Goal: Transaction & Acquisition: Purchase product/service

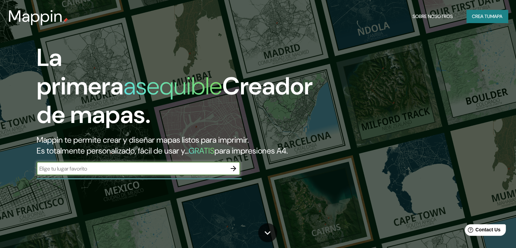
click at [85, 172] on input "text" at bounding box center [132, 169] width 190 height 8
type input "cordoba"
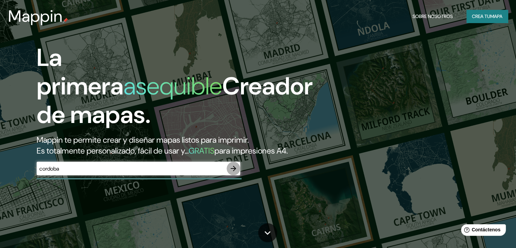
click at [233, 171] on icon "button" at bounding box center [233, 168] width 5 height 5
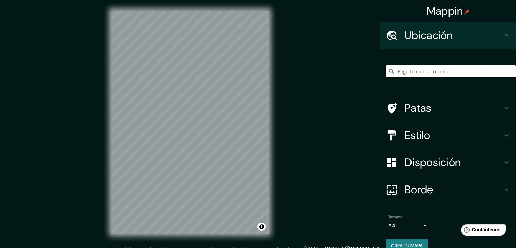
click at [410, 70] on input "Elige tu ciudad o zona" at bounding box center [451, 71] width 130 height 12
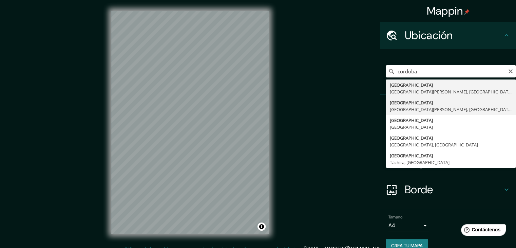
type input "[GEOGRAPHIC_DATA], [GEOGRAPHIC_DATA][PERSON_NAME], [GEOGRAPHIC_DATA]"
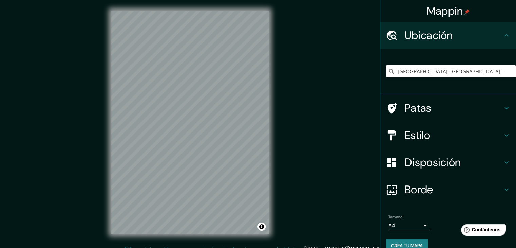
click at [414, 133] on font "Estilo" at bounding box center [417, 135] width 25 height 14
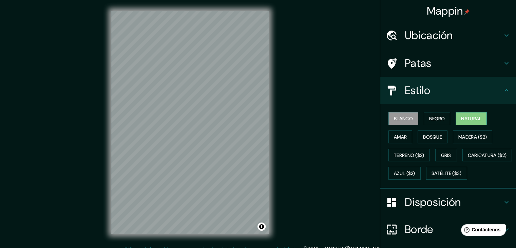
click at [470, 119] on font "Natural" at bounding box center [471, 118] width 20 height 6
click at [445, 142] on div "Blanco Negro Natural Amar Bosque Madera ($2) Terreno ($2) Gris Caricatura ($2) …" at bounding box center [451, 145] width 130 height 73
click at [433, 139] on font "Bosque" at bounding box center [432, 137] width 19 height 6
click at [473, 117] on font "Natural" at bounding box center [471, 118] width 20 height 6
click at [433, 134] on font "Bosque" at bounding box center [432, 137] width 19 height 6
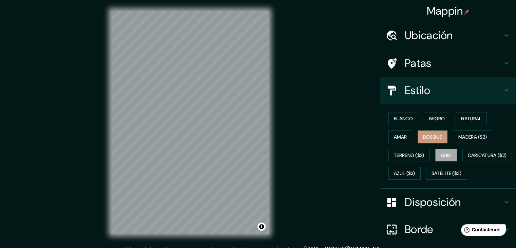
click at [442, 152] on font "Gris" at bounding box center [446, 155] width 10 height 6
click at [415, 154] on font "Terreno ($2)" at bounding box center [409, 155] width 31 height 6
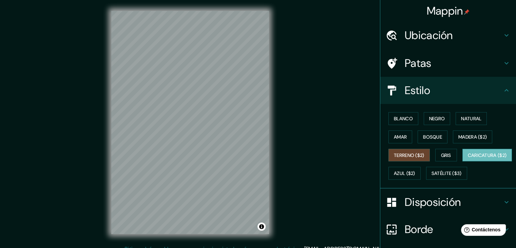
click at [468, 158] on font "Caricatura ($2)" at bounding box center [487, 155] width 39 height 6
click at [415, 174] on font "Azul ($2)" at bounding box center [404, 173] width 21 height 6
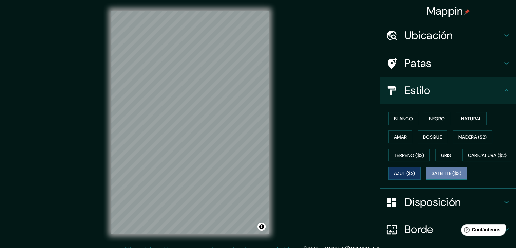
click at [432, 176] on font "Satélite ($3)" at bounding box center [447, 173] width 30 height 6
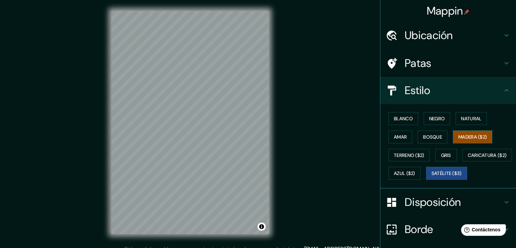
click at [464, 137] on font "Madera ($2)" at bounding box center [472, 137] width 29 height 6
click at [469, 121] on font "Natural" at bounding box center [471, 118] width 20 height 6
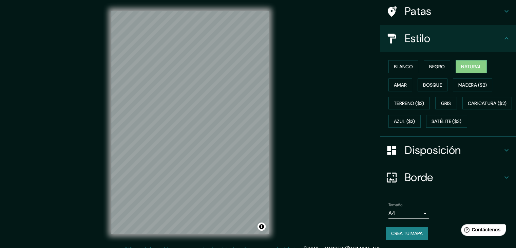
click at [432, 154] on font "Disposición" at bounding box center [433, 150] width 56 height 14
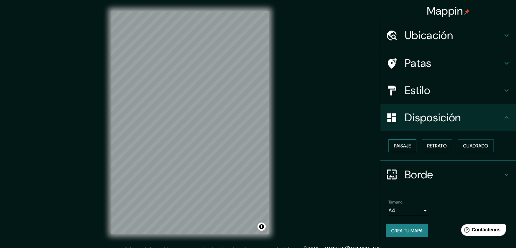
click at [399, 144] on font "Paisaje" at bounding box center [402, 146] width 17 height 6
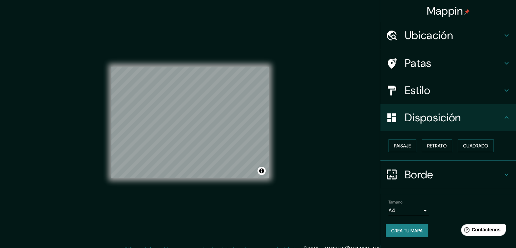
click at [425, 175] on font "Borde" at bounding box center [419, 174] width 29 height 14
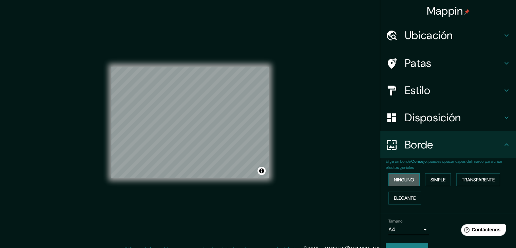
click at [403, 180] on font "Ninguno" at bounding box center [404, 179] width 20 height 6
click at [400, 180] on font "Ninguno" at bounding box center [404, 179] width 20 height 6
click at [431, 32] on font "Ubicación" at bounding box center [429, 35] width 48 height 14
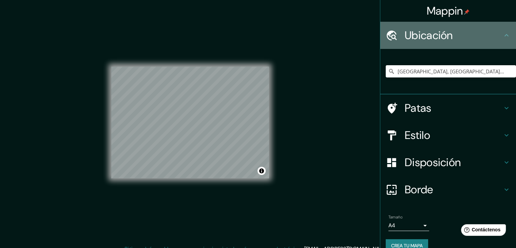
click at [431, 32] on font "Ubicación" at bounding box center [429, 35] width 48 height 14
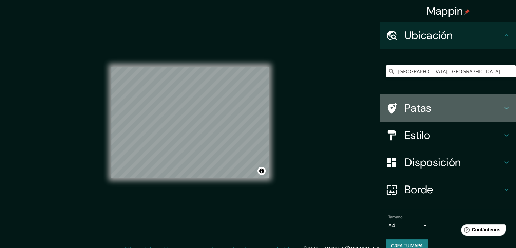
click at [415, 98] on div "Patas" at bounding box center [448, 107] width 136 height 27
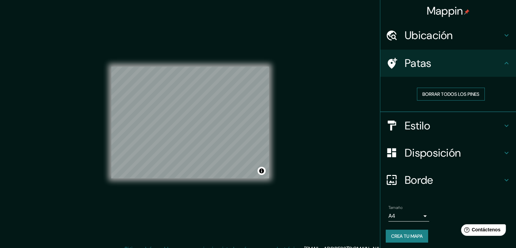
click at [440, 94] on font "Borrar todos los pines" at bounding box center [450, 94] width 57 height 6
click at [422, 120] on font "Estilo" at bounding box center [417, 125] width 25 height 14
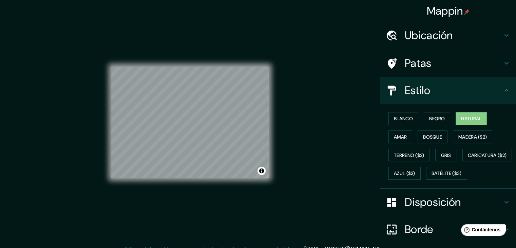
click at [425, 61] on font "Patas" at bounding box center [418, 63] width 27 height 14
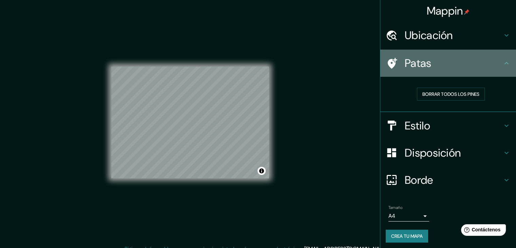
click at [388, 61] on icon at bounding box center [393, 63] width 10 height 11
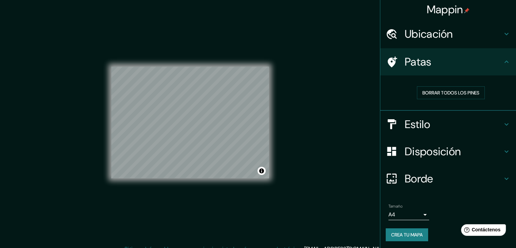
scroll to position [2, 0]
click at [197, 111] on div at bounding box center [197, 110] width 5 height 5
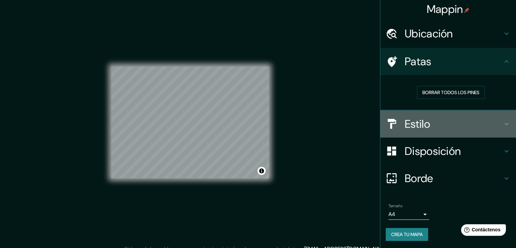
click at [405, 126] on font "Estilo" at bounding box center [417, 124] width 25 height 14
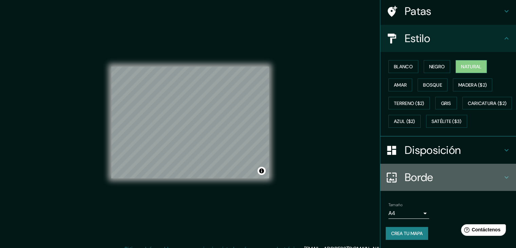
click at [422, 178] on font "Borde" at bounding box center [419, 177] width 29 height 14
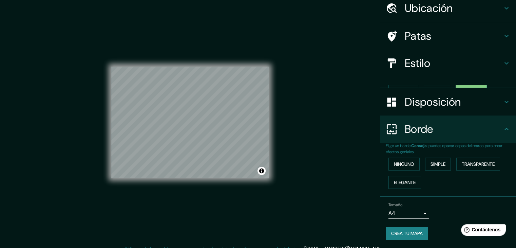
scroll to position [15, 0]
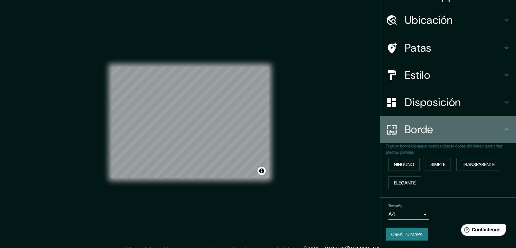
click at [425, 124] on font "Borde" at bounding box center [419, 129] width 29 height 14
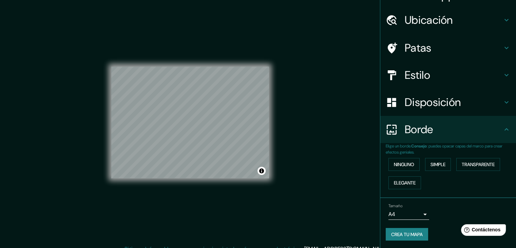
click at [410, 211] on body "Mappin Ubicación Córdoba, provincia de Córdoba, España Patas Estilo Disposición…" at bounding box center [258, 124] width 516 height 248
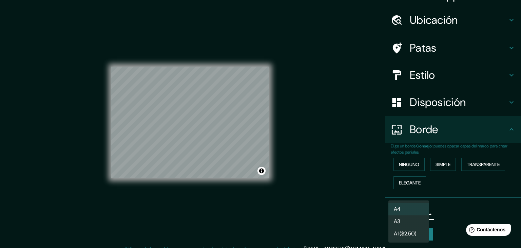
click at [413, 222] on li "A3" at bounding box center [409, 221] width 41 height 12
type input "a4"
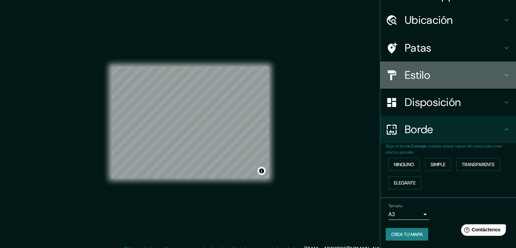
click at [432, 77] on h4 "Estilo" at bounding box center [454, 75] width 98 height 14
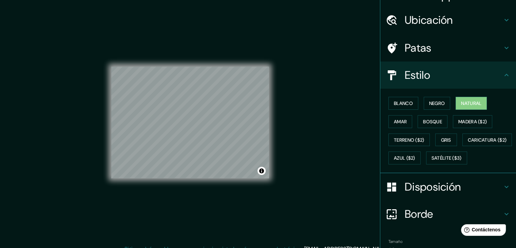
click at [432, 76] on h4 "Estilo" at bounding box center [454, 75] width 98 height 14
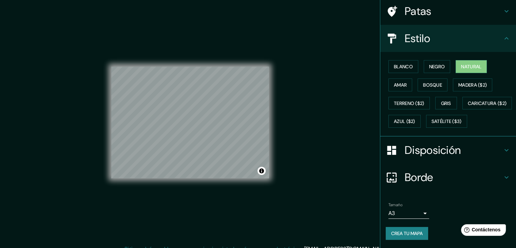
scroll to position [68, 0]
click at [407, 235] on font "Crea tu mapa" at bounding box center [407, 233] width 32 height 6
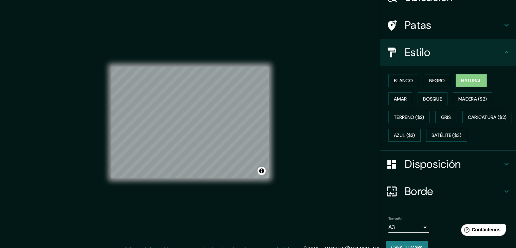
scroll to position [69, 0]
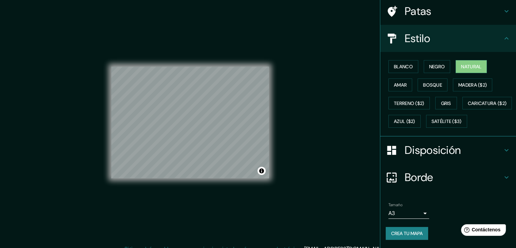
click at [398, 232] on font "Crea tu mapa" at bounding box center [407, 233] width 32 height 6
click at [337, 17] on div "Mappin Ubicación Córdoba, provincia de Córdoba, España Patas Estilo Blanco Negr…" at bounding box center [258, 128] width 516 height 256
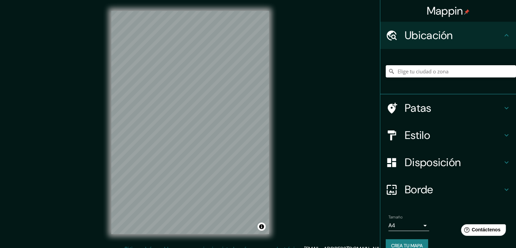
click at [279, 116] on div "© Mapbox © OpenStreetMap Mejora este mapa" at bounding box center [190, 122] width 180 height 245
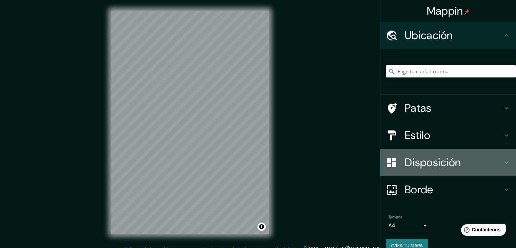
click at [447, 163] on font "Disposición" at bounding box center [433, 162] width 56 height 14
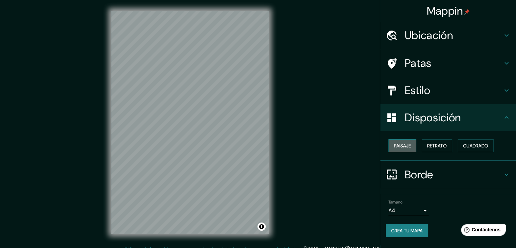
click at [408, 143] on font "Paisaje" at bounding box center [402, 146] width 17 height 6
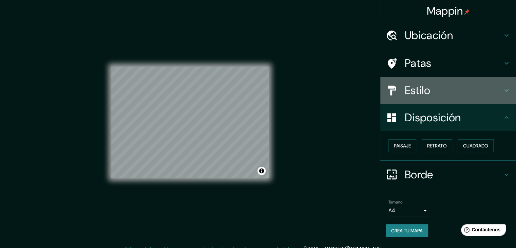
click at [437, 97] on div "Estilo" at bounding box center [448, 90] width 136 height 27
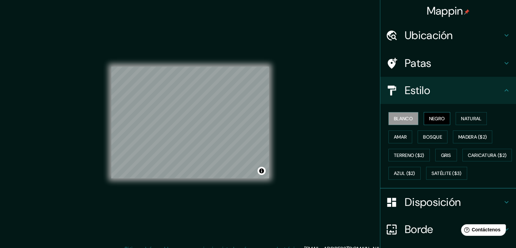
click at [436, 115] on font "Negro" at bounding box center [437, 118] width 16 height 6
click at [473, 117] on font "Natural" at bounding box center [471, 118] width 20 height 6
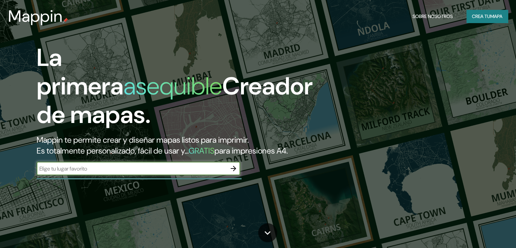
click at [88, 172] on input "text" at bounding box center [132, 169] width 190 height 8
type input "cordoba"
click at [229, 172] on icon "button" at bounding box center [233, 168] width 8 height 8
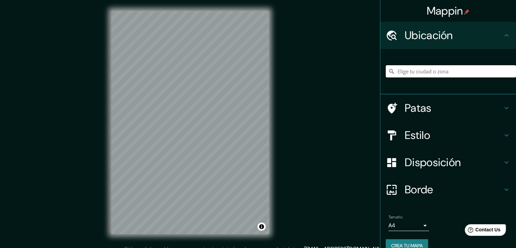
click at [423, 76] on input "Elige tu ciudad o zona" at bounding box center [451, 71] width 130 height 12
click at [422, 70] on input "Elige tu ciudad o zona" at bounding box center [451, 71] width 130 height 12
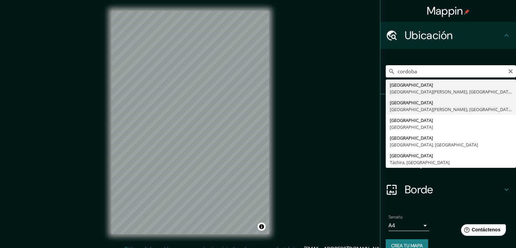
type input "[GEOGRAPHIC_DATA], [GEOGRAPHIC_DATA][PERSON_NAME], [GEOGRAPHIC_DATA]"
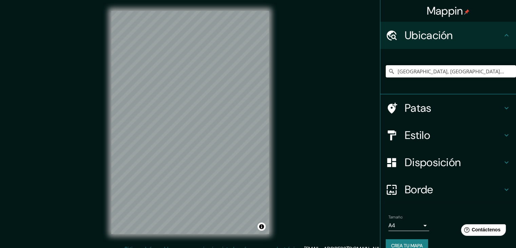
click at [425, 160] on font "Disposición" at bounding box center [433, 162] width 56 height 14
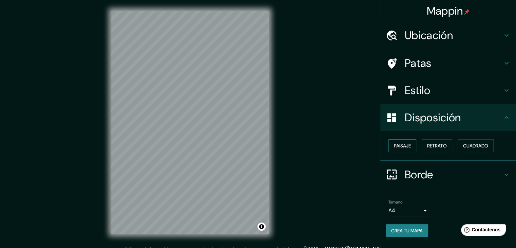
click at [406, 144] on font "Paisaje" at bounding box center [402, 146] width 17 height 6
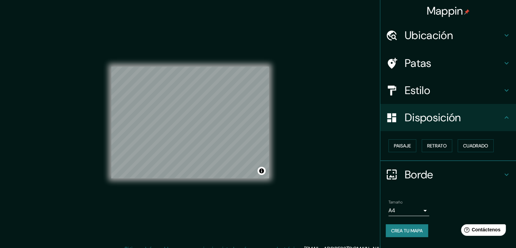
click at [414, 230] on font "Crea tu mapa" at bounding box center [407, 230] width 32 height 6
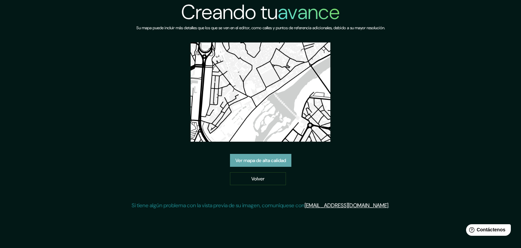
click at [255, 162] on font "Ver mapa de alta calidad" at bounding box center [261, 160] width 51 height 6
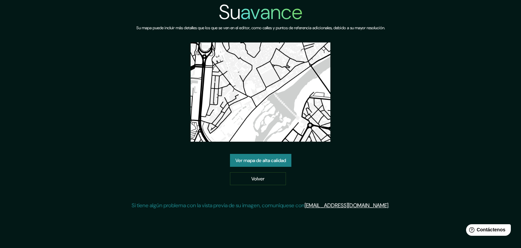
click at [245, 99] on img at bounding box center [261, 91] width 140 height 99
click at [258, 162] on font "Ver mapa de alta calidad" at bounding box center [261, 160] width 51 height 6
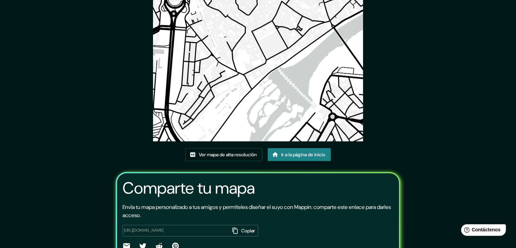
scroll to position [71, 0]
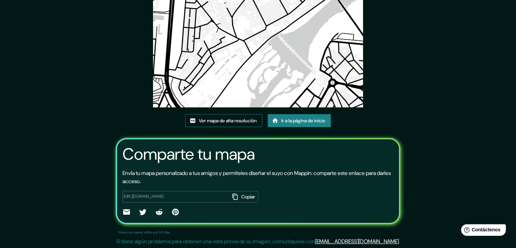
click at [218, 121] on font "Ver mapa de alta resolución" at bounding box center [228, 120] width 58 height 6
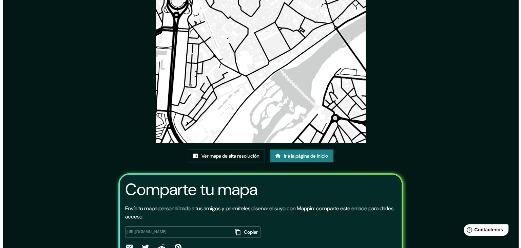
scroll to position [0, 0]
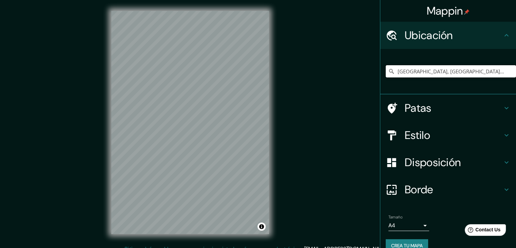
click at [495, 71] on input "[GEOGRAPHIC_DATA], [GEOGRAPHIC_DATA][PERSON_NAME], [GEOGRAPHIC_DATA]" at bounding box center [451, 71] width 130 height 12
click at [496, 71] on input "[GEOGRAPHIC_DATA], [GEOGRAPHIC_DATA][PERSON_NAME], [GEOGRAPHIC_DATA]" at bounding box center [451, 71] width 130 height 12
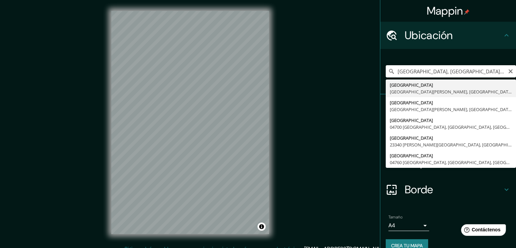
type input "Córdoba, provincia de Córdoba, España"
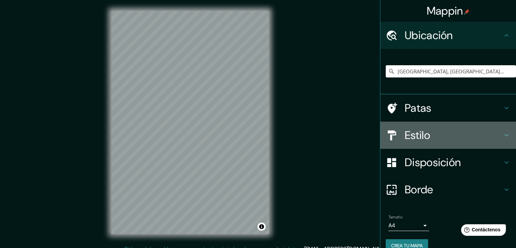
click at [431, 134] on h4 "Estilo" at bounding box center [454, 135] width 98 height 14
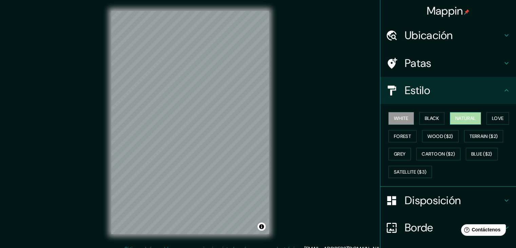
click at [468, 118] on button "Natural" at bounding box center [465, 118] width 31 height 13
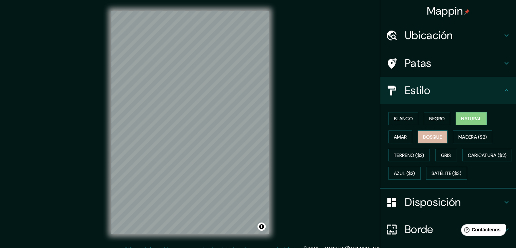
click at [427, 136] on font "Bosque" at bounding box center [432, 137] width 19 height 6
click at [398, 136] on font "Amar" at bounding box center [400, 137] width 13 height 6
click at [472, 118] on font "Natural" at bounding box center [471, 118] width 20 height 6
click at [429, 119] on font "Negro" at bounding box center [437, 118] width 16 height 6
click at [432, 209] on font "Disposición" at bounding box center [433, 202] width 56 height 14
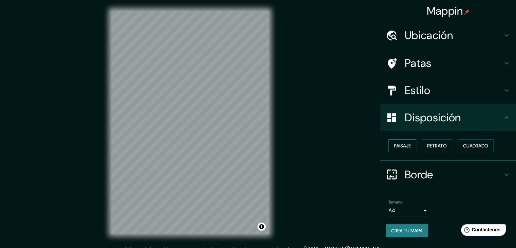
click at [407, 145] on font "Paisaje" at bounding box center [402, 146] width 17 height 6
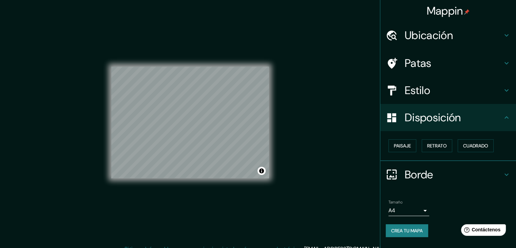
click at [409, 206] on body "Mappin Ubicación Córdoba, provincia de Córdoba, España Patas Estilo Disposición…" at bounding box center [258, 124] width 516 height 248
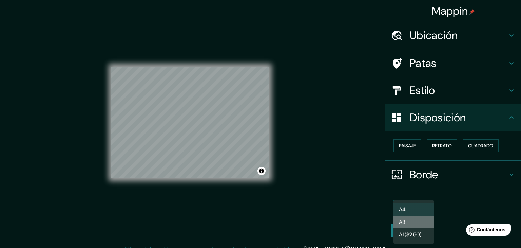
click at [408, 222] on li "A3" at bounding box center [414, 221] width 41 height 13
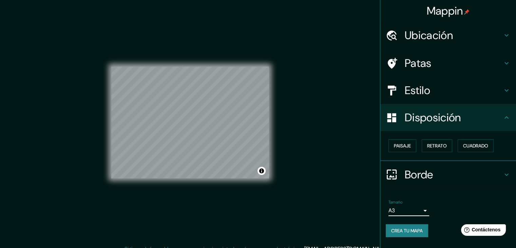
click at [419, 89] on font "Estilo" at bounding box center [417, 90] width 25 height 14
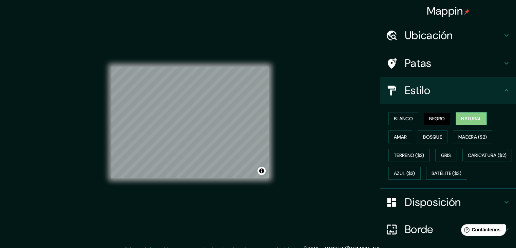
click at [462, 117] on font "Natural" at bounding box center [471, 118] width 20 height 6
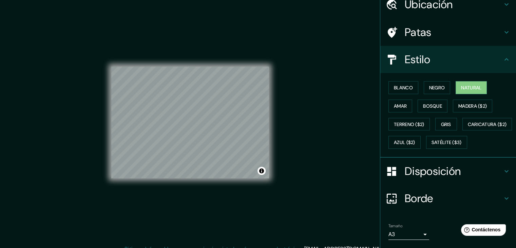
scroll to position [68, 0]
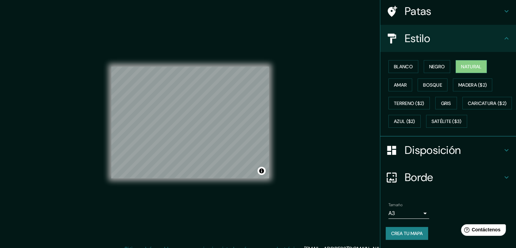
click at [391, 210] on body "Mappin Ubicación Córdoba, provincia de Córdoba, España Patas Estilo Blanco Negr…" at bounding box center [258, 124] width 516 height 248
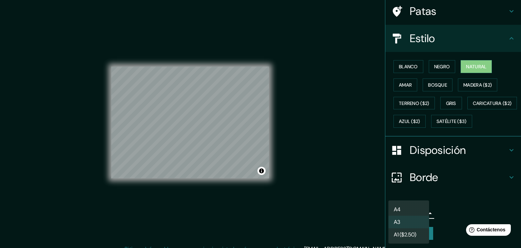
click at [403, 210] on li "A4" at bounding box center [409, 209] width 41 height 13
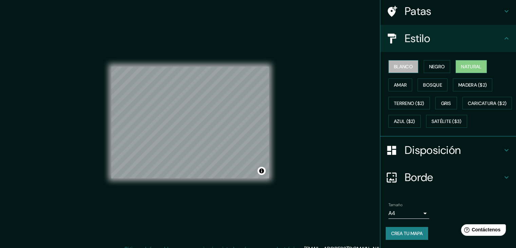
click at [395, 63] on font "Blanco" at bounding box center [403, 66] width 19 height 6
click at [424, 60] on button "Negro" at bounding box center [437, 66] width 27 height 13
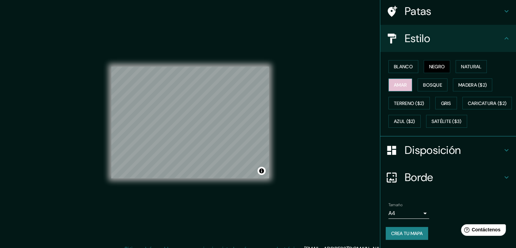
click at [401, 82] on font "Amar" at bounding box center [400, 85] width 13 height 6
click at [440, 78] on button "Bosque" at bounding box center [433, 84] width 30 height 13
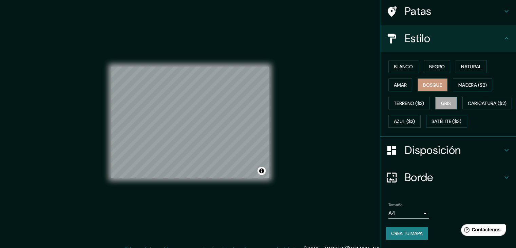
click at [441, 100] on font "Gris" at bounding box center [446, 103] width 10 height 6
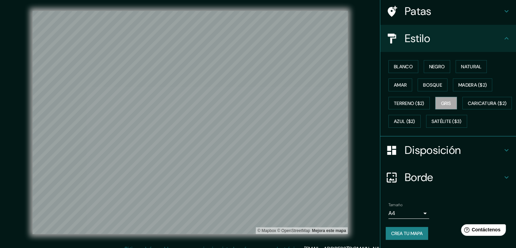
scroll to position [69, 0]
click at [400, 212] on body "Mappin Ubicación Patas Estilo Blanco Negro Natural Amar Bosque Madera ($2) Terr…" at bounding box center [258, 124] width 516 height 248
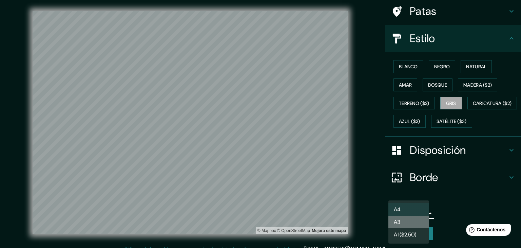
click at [404, 224] on li "A3" at bounding box center [409, 221] width 41 height 13
type input "a4"
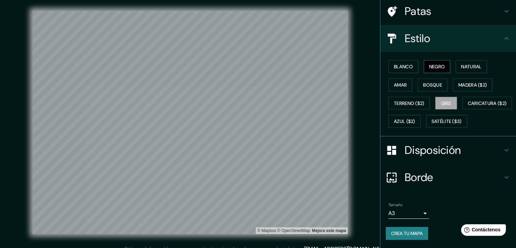
click at [432, 63] on font "Negro" at bounding box center [437, 66] width 16 height 6
click at [476, 63] on font "Natural" at bounding box center [471, 66] width 20 height 6
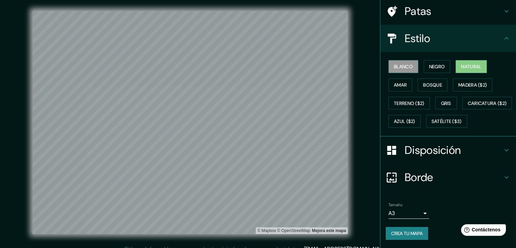
click at [394, 63] on font "Blanco" at bounding box center [403, 66] width 19 height 6
click at [436, 63] on font "Negro" at bounding box center [437, 66] width 16 height 6
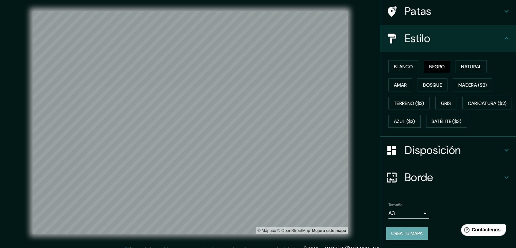
click at [408, 232] on font "Crea tu mapa" at bounding box center [407, 233] width 32 height 6
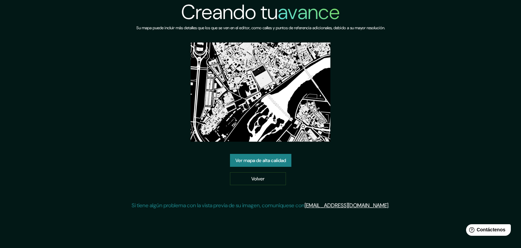
click at [262, 163] on font "Ver mapa de alta calidad" at bounding box center [261, 160] width 51 height 6
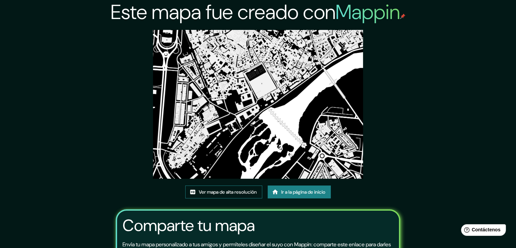
click at [225, 190] on font "Ver mapa de alta resolución" at bounding box center [228, 192] width 58 height 6
